Goal: Task Accomplishment & Management: Manage account settings

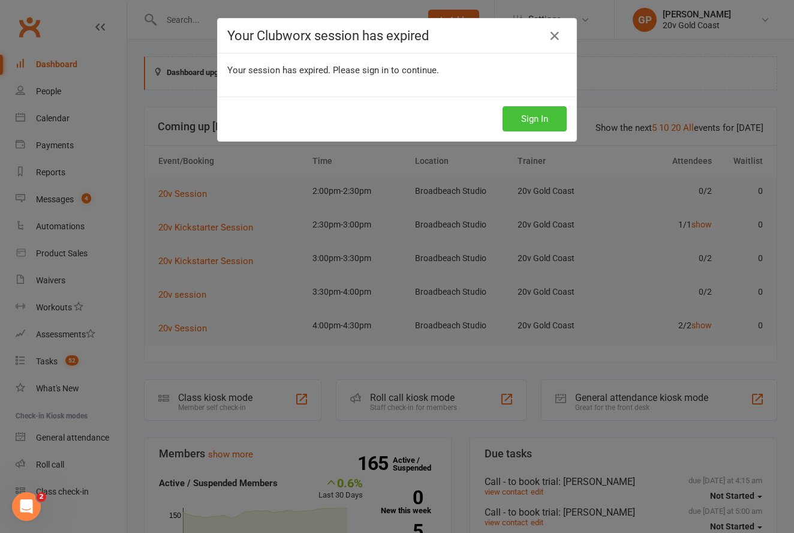
click at [529, 124] on button "Sign In" at bounding box center [535, 118] width 64 height 25
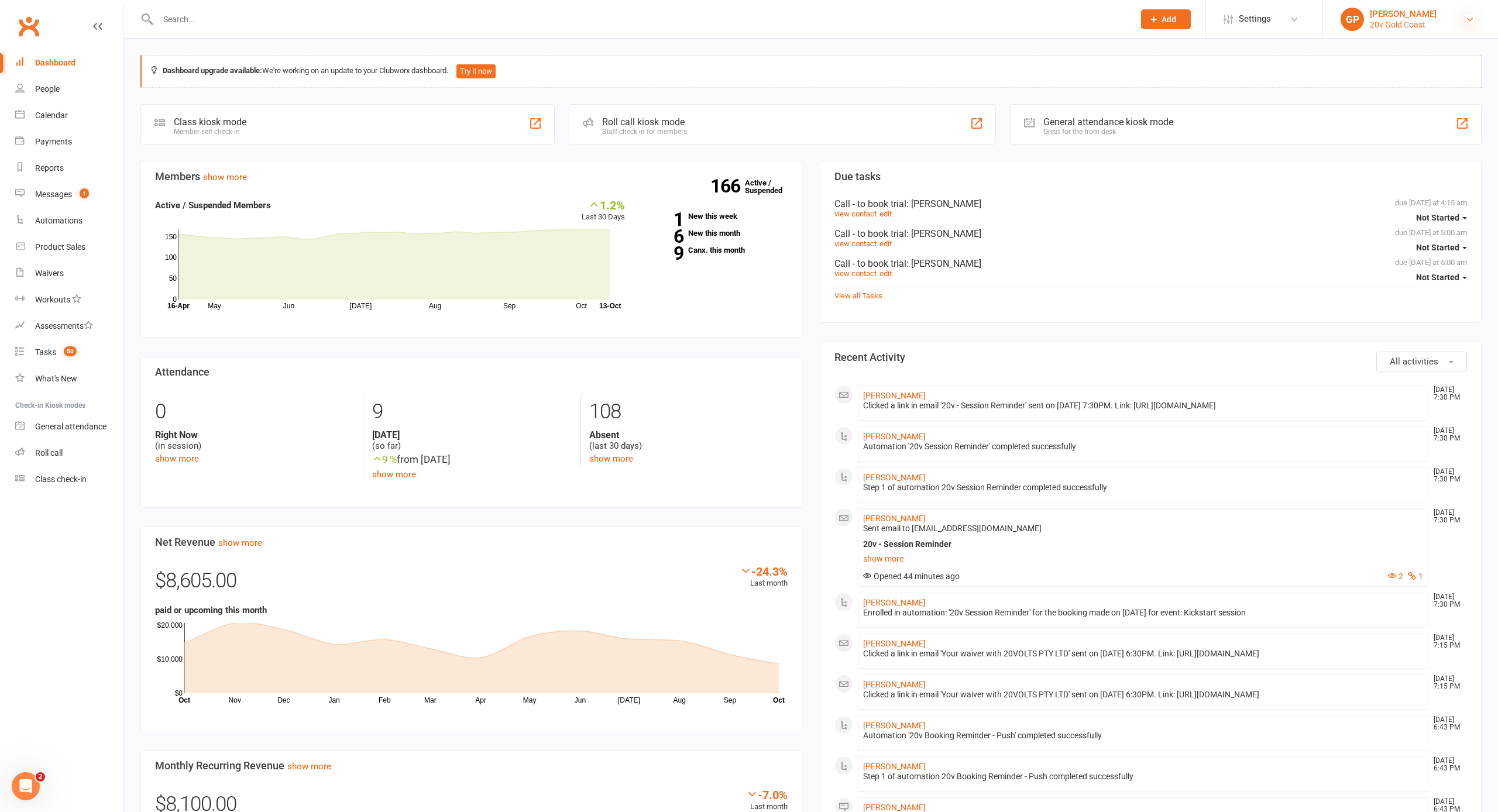
click at [1467, 19] on icon at bounding box center [1470, 19] width 10 height 10
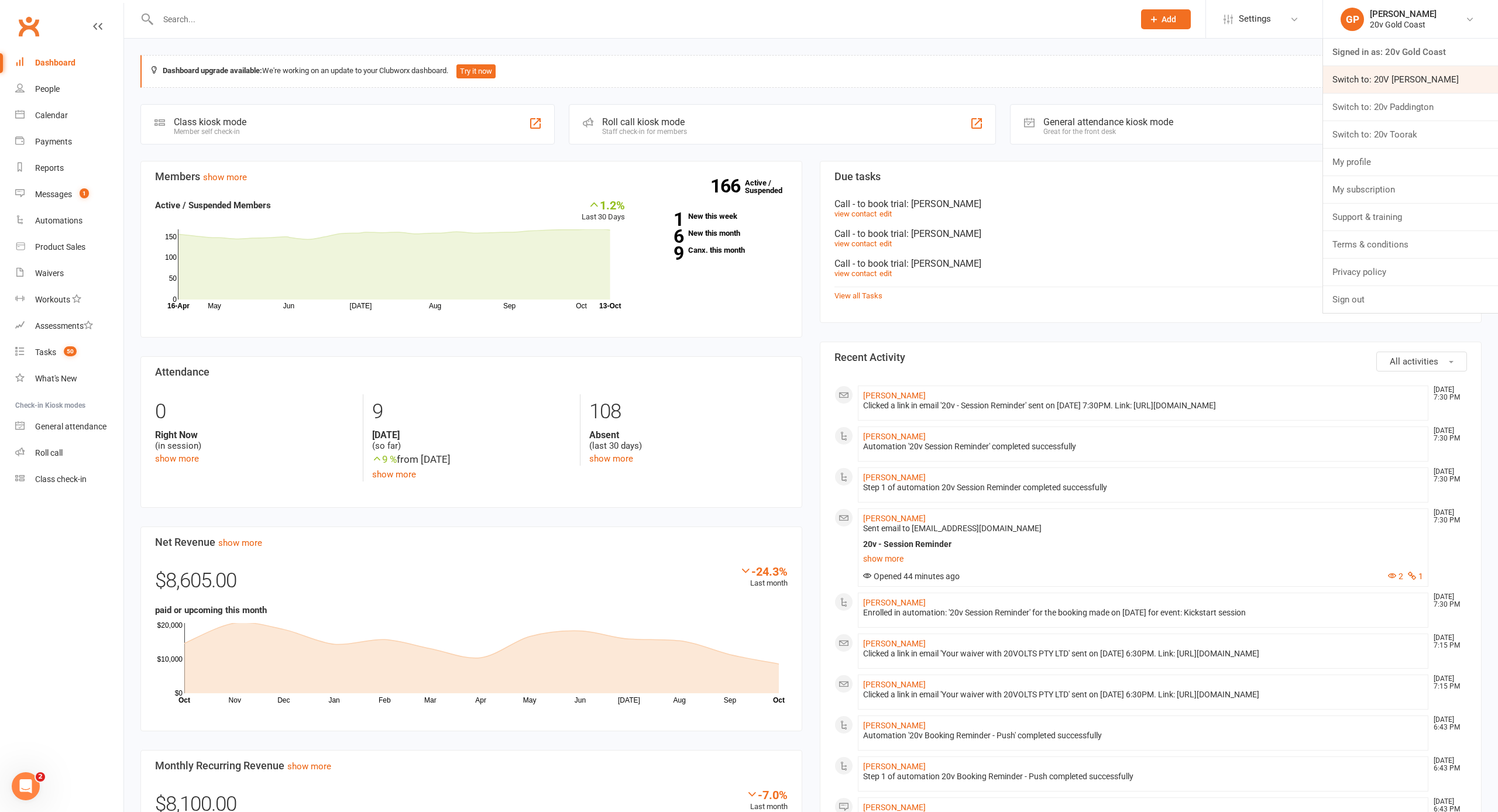
click at [1423, 75] on link "Switch to: 20V Leichhardt" at bounding box center [1410, 80] width 175 height 27
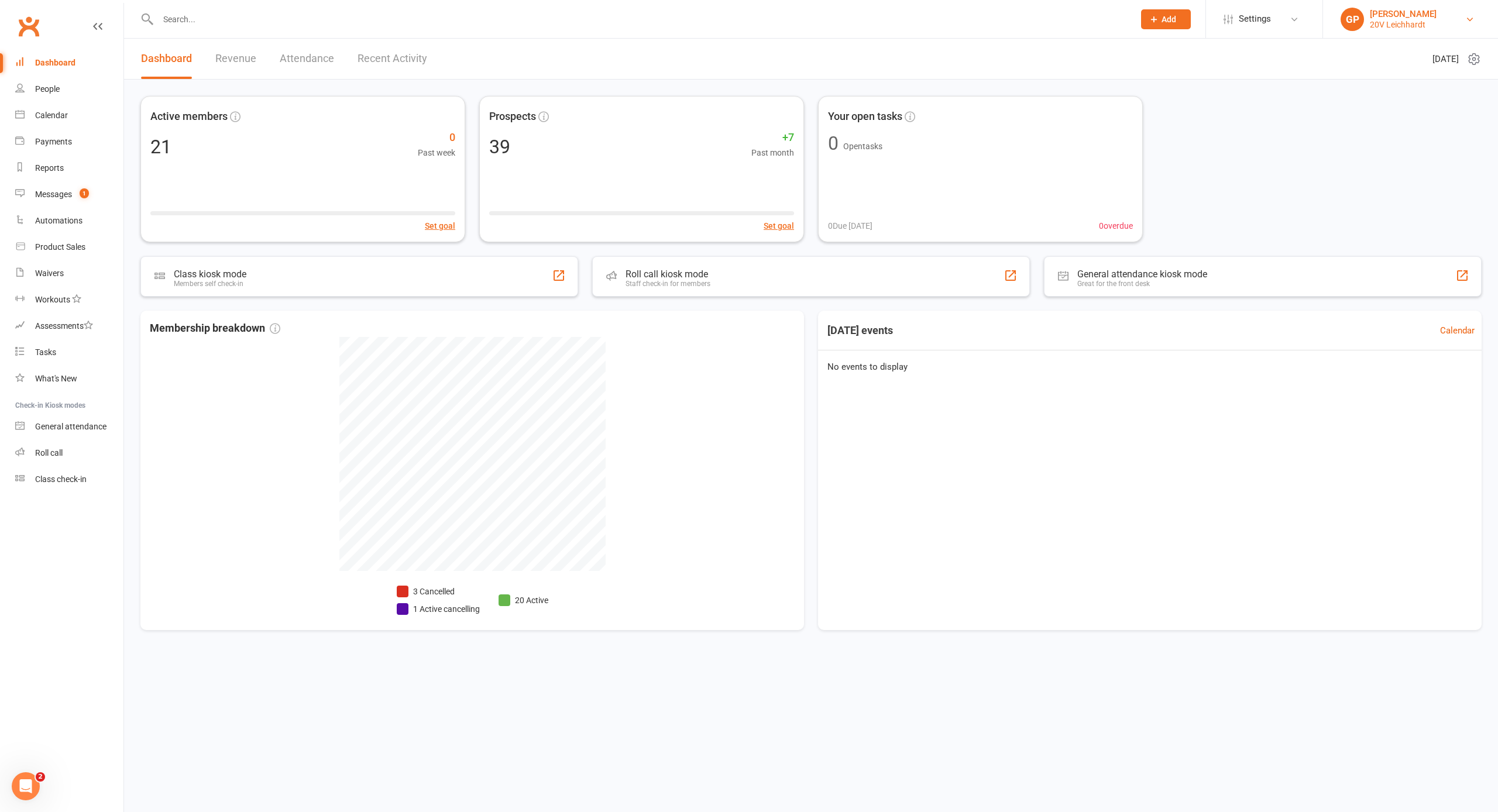
click at [1470, 24] on link "[PERSON_NAME] 20V Leichhardt" at bounding box center [1410, 19] width 139 height 23
click at [1417, 95] on link "Switch to: 20v Paddington" at bounding box center [1410, 107] width 175 height 27
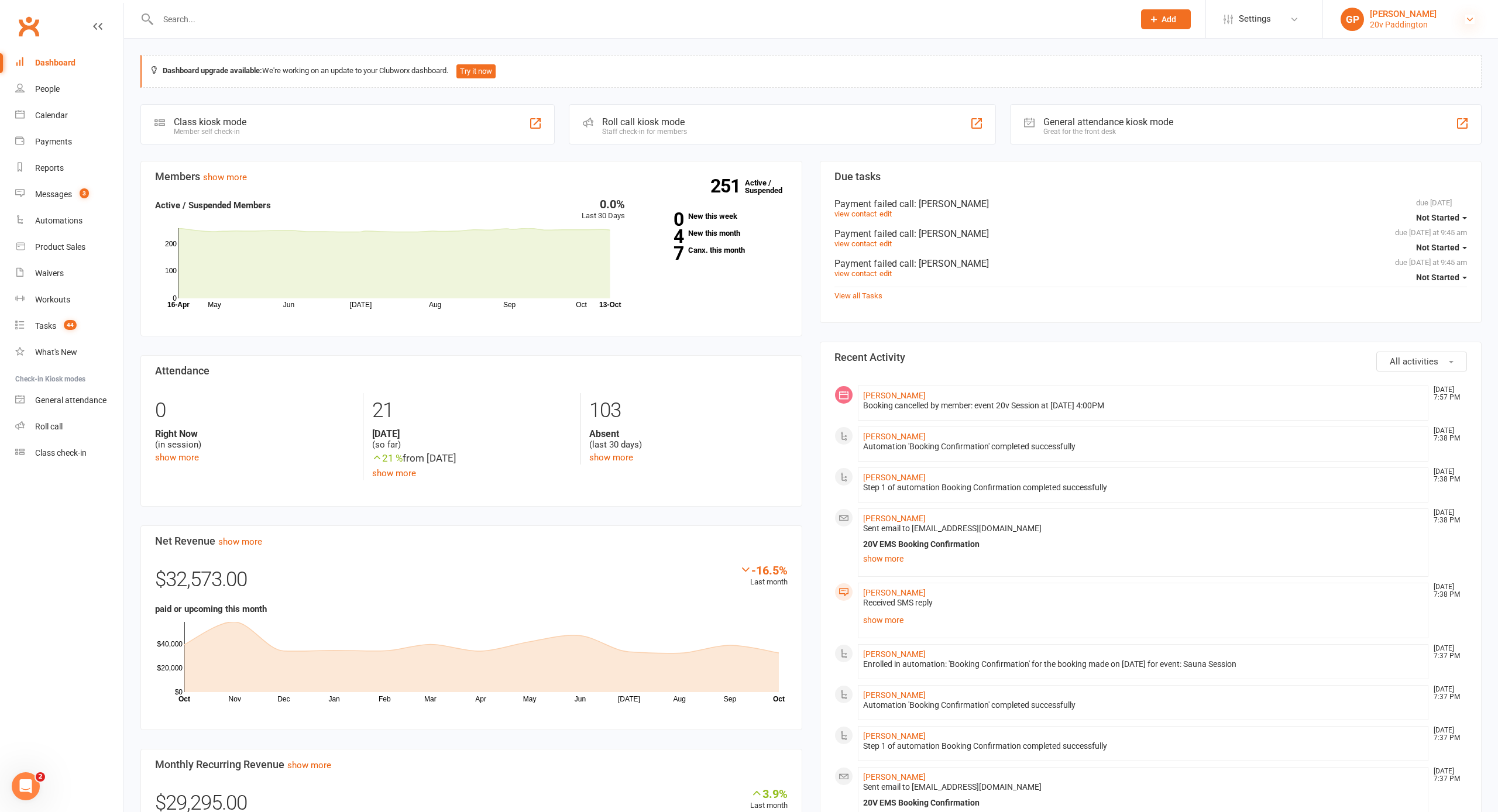
click at [1471, 22] on icon at bounding box center [1470, 19] width 10 height 10
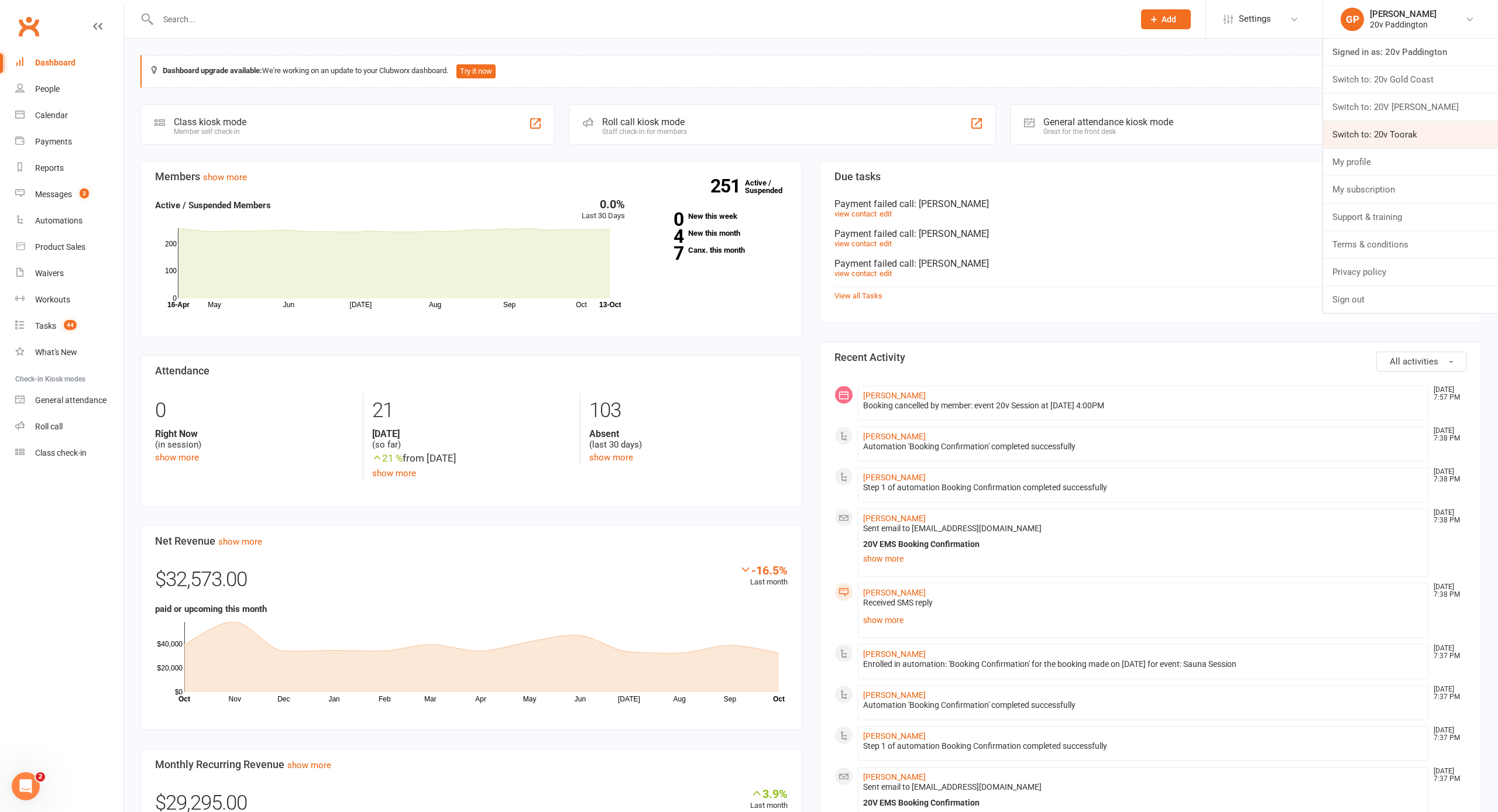
click at [1397, 131] on link "Switch to: 20v Toorak" at bounding box center [1410, 135] width 175 height 27
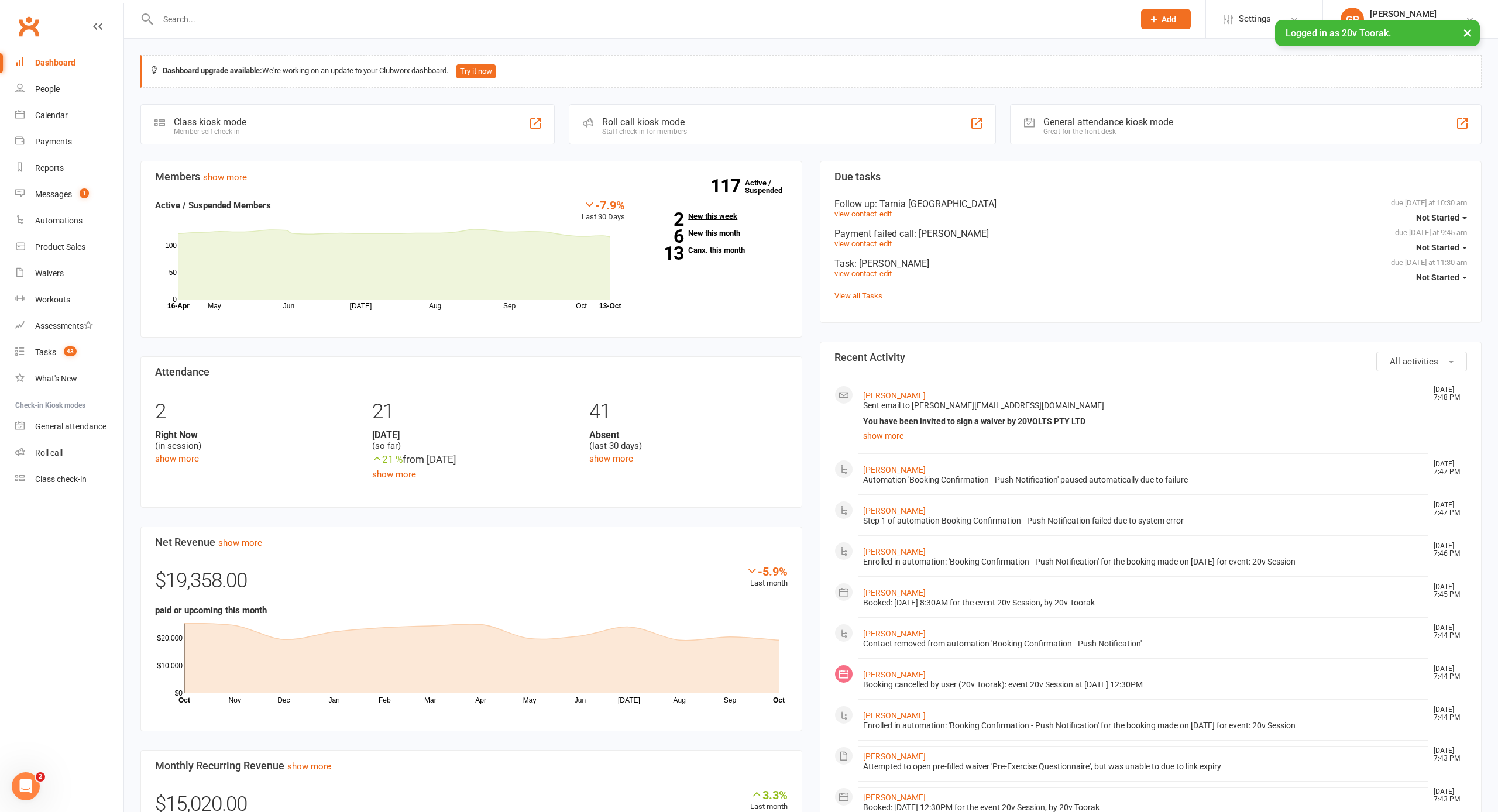
click at [703, 214] on link "2 New this week" at bounding box center [715, 216] width 145 height 8
